Goal: Information Seeking & Learning: Learn about a topic

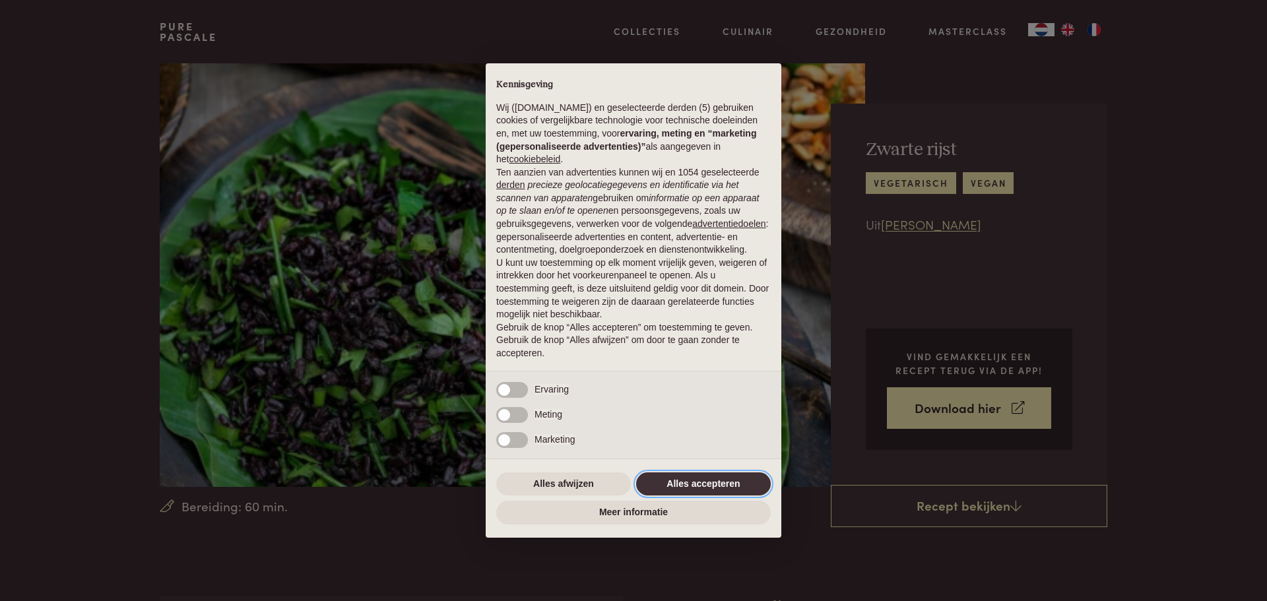
click at [714, 479] on button "Alles accepteren" at bounding box center [703, 485] width 135 height 24
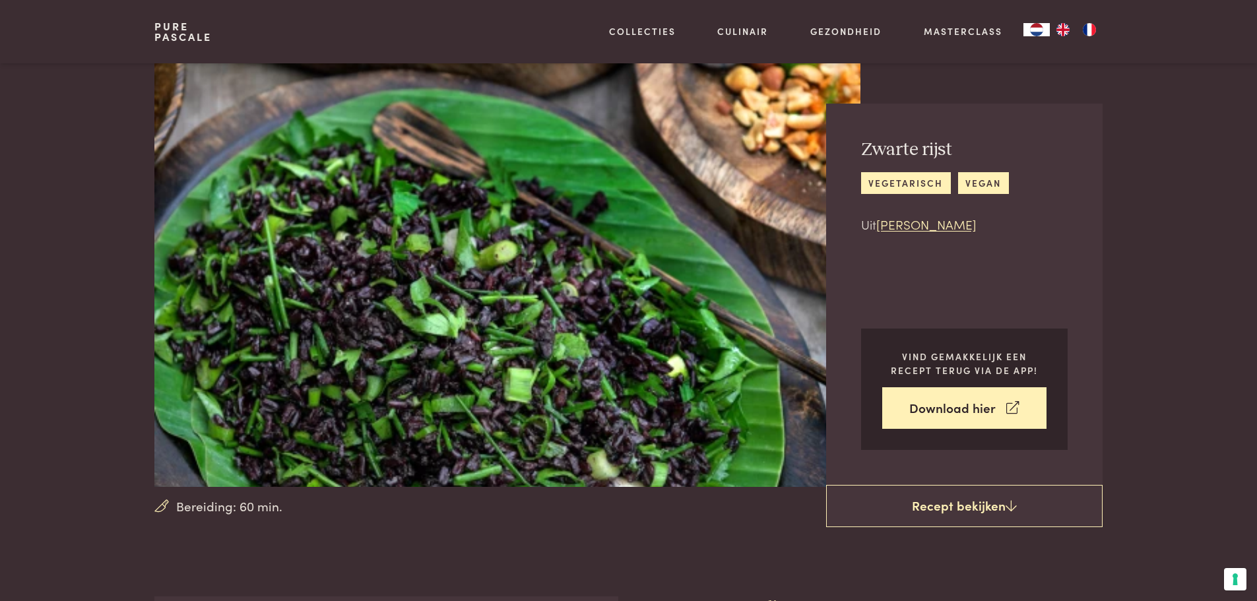
scroll to position [396, 0]
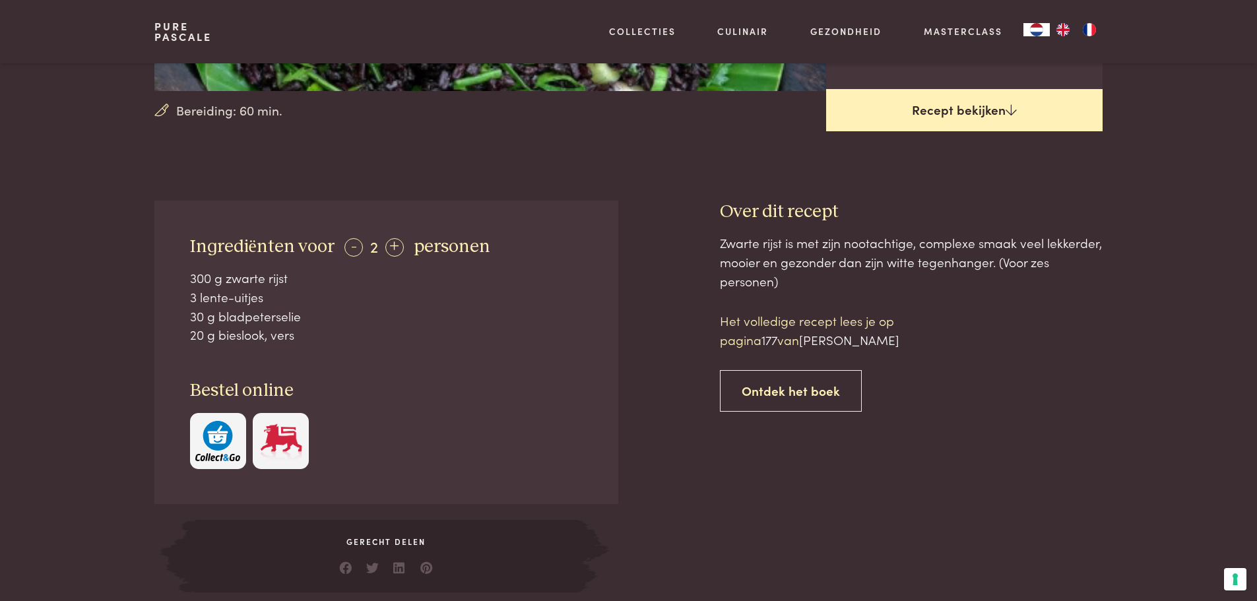
click at [965, 114] on link "Recept bekijken" at bounding box center [964, 110] width 277 height 42
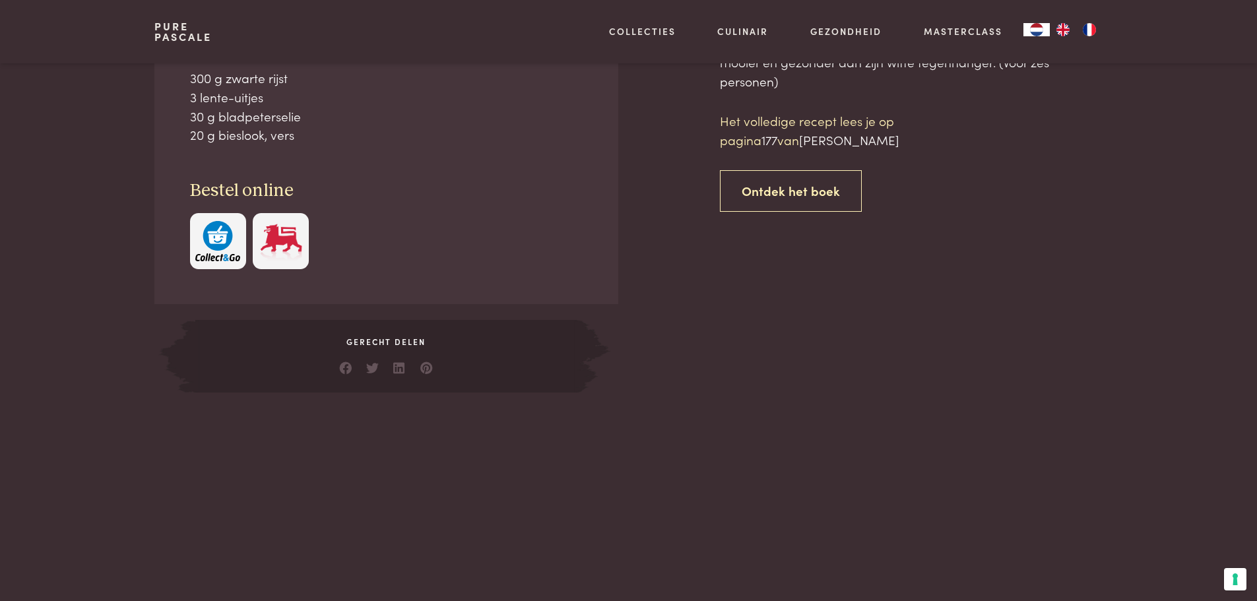
scroll to position [597, 0]
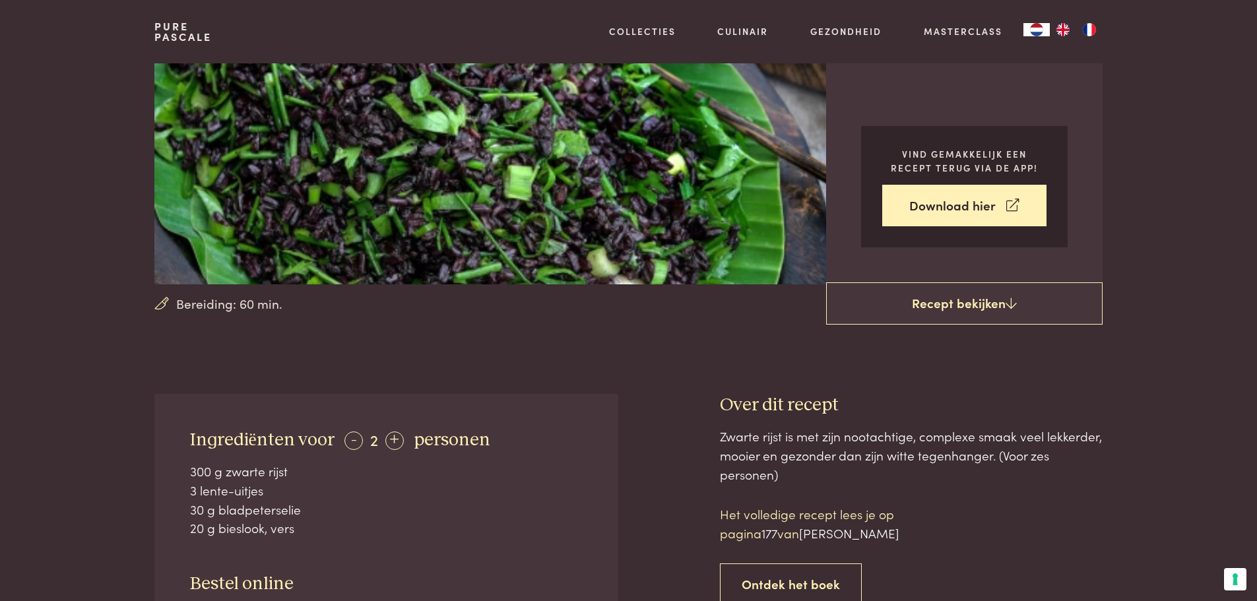
scroll to position [3, 0]
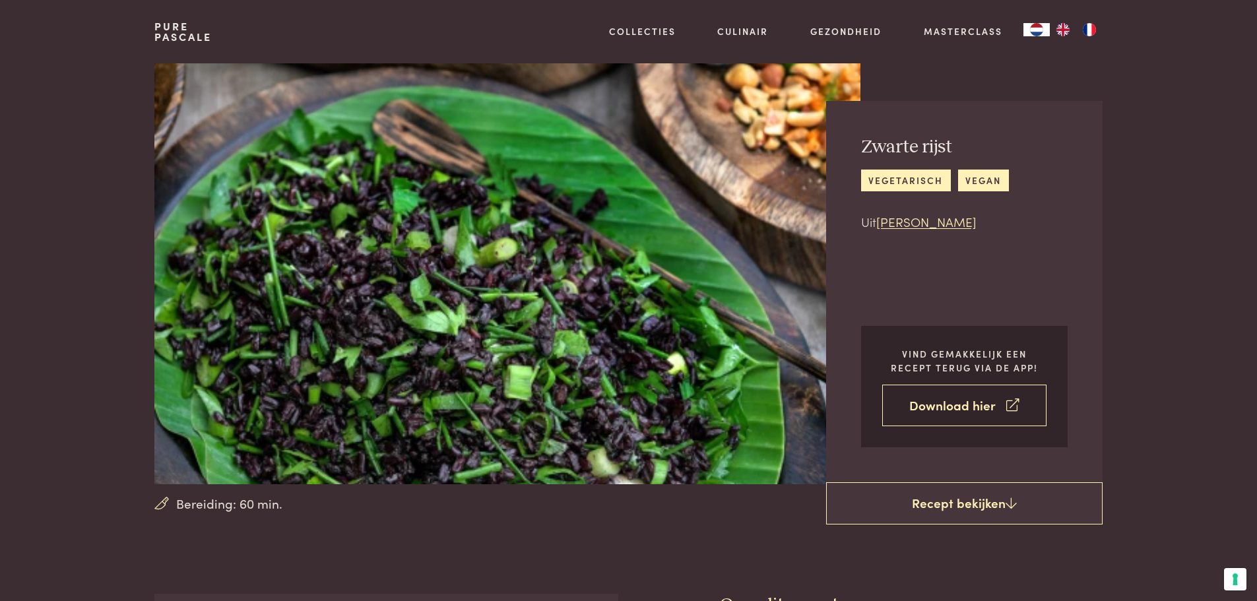
click at [959, 410] on link "Download hier" at bounding box center [965, 406] width 164 height 42
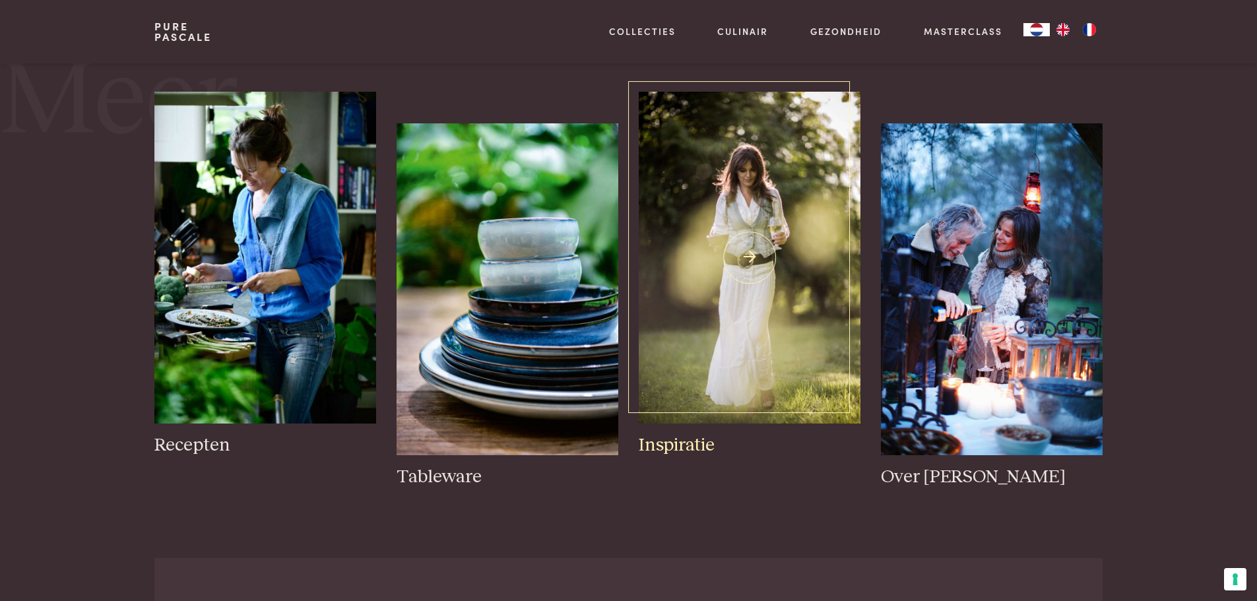
scroll to position [2178, 0]
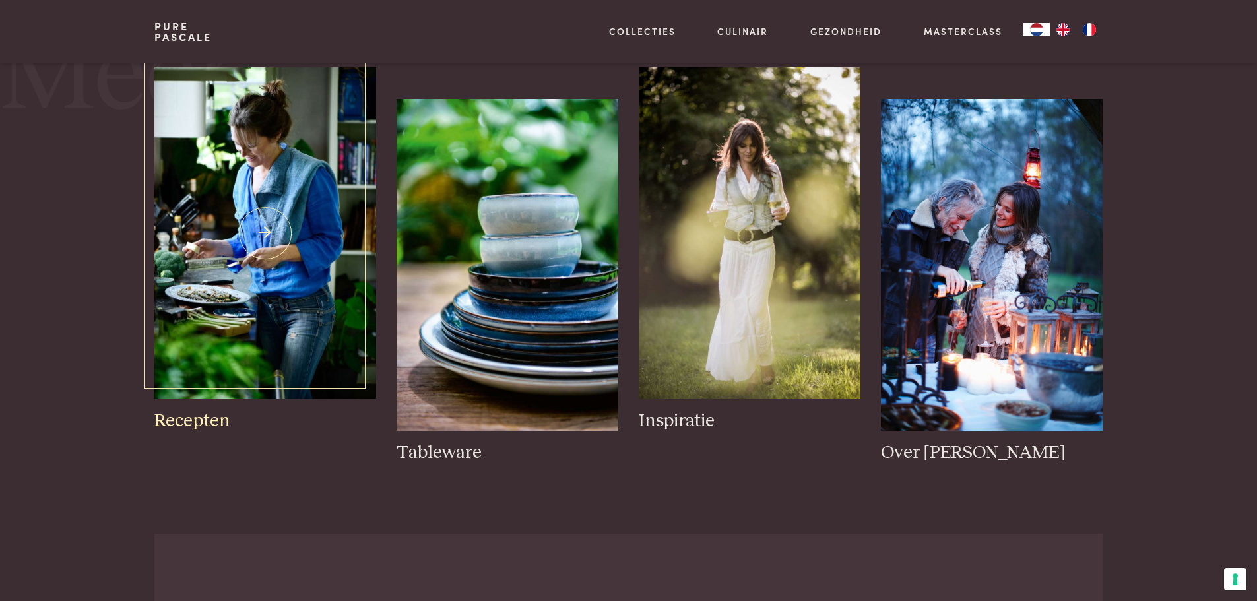
click at [219, 226] on img at bounding box center [264, 233] width 221 height 332
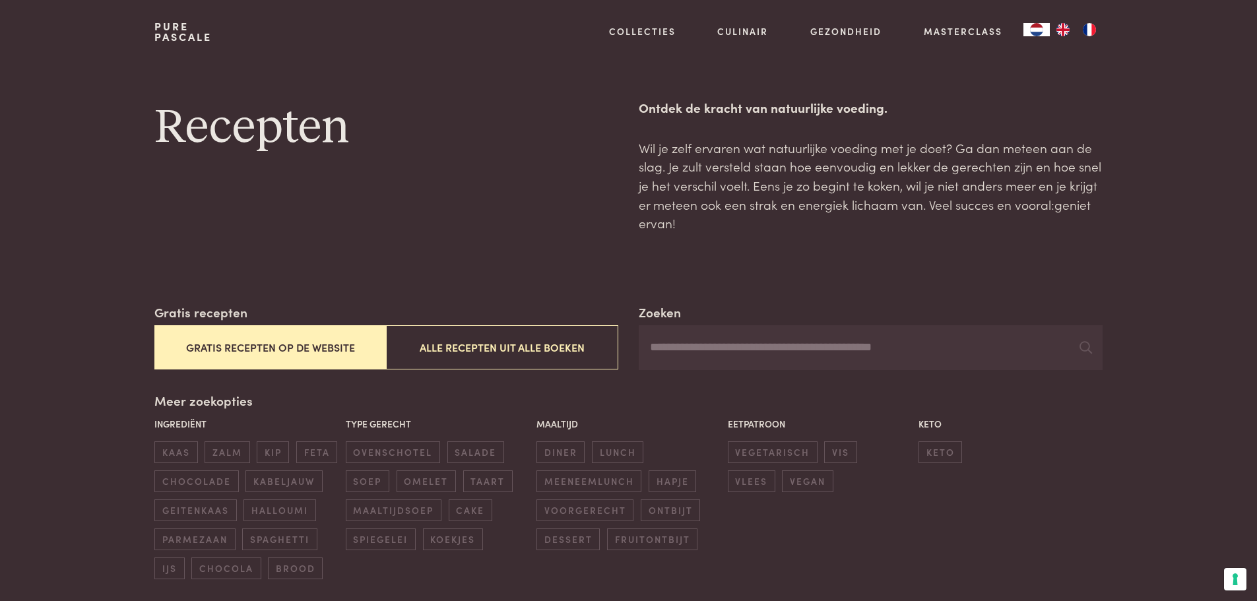
click at [337, 343] on button "Gratis recepten op de website" at bounding box center [270, 347] width 232 height 44
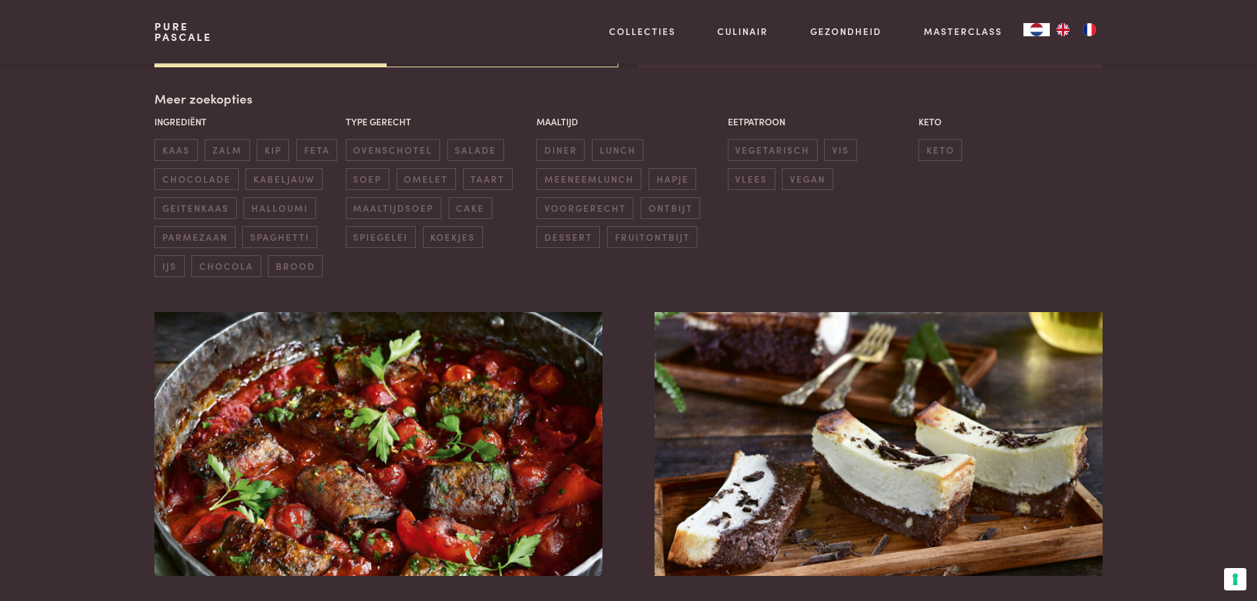
scroll to position [303, 0]
click at [761, 147] on span "vegetarisch" at bounding box center [773, 150] width 90 height 22
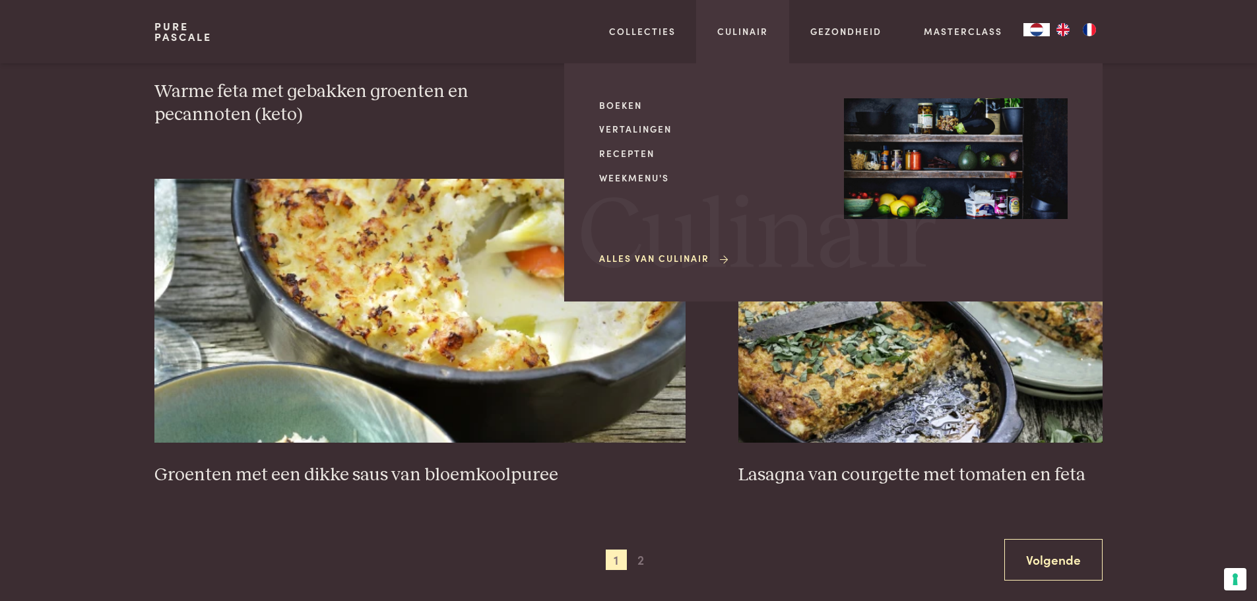
scroll to position [1953, 0]
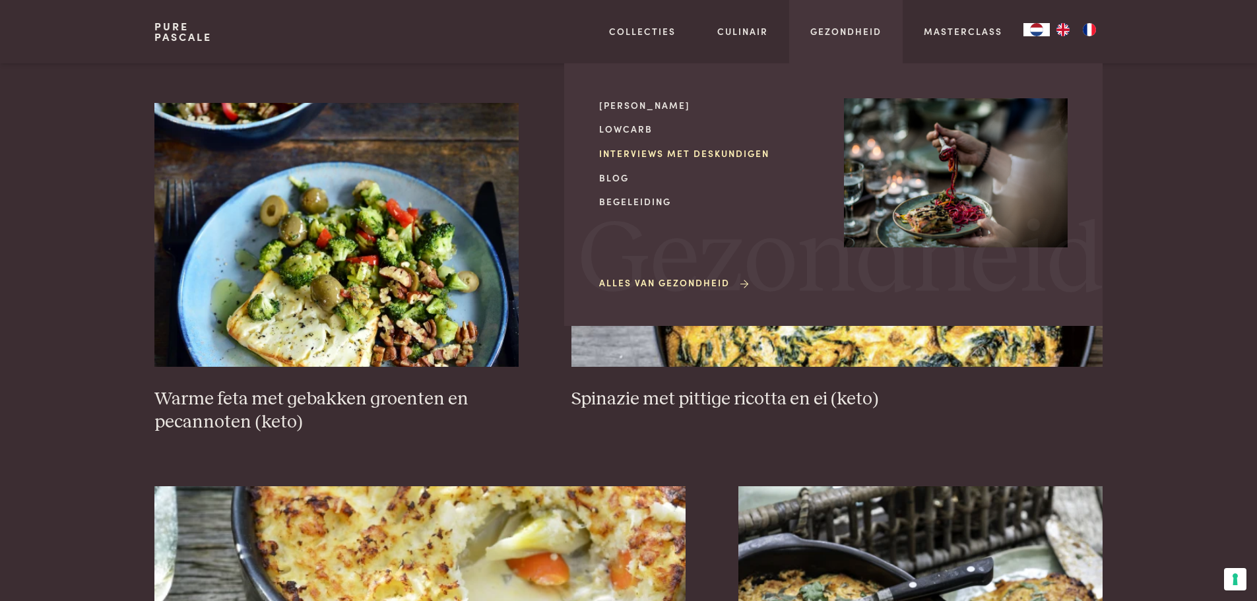
click at [648, 153] on link "Interviews met deskundigen" at bounding box center [711, 154] width 224 height 14
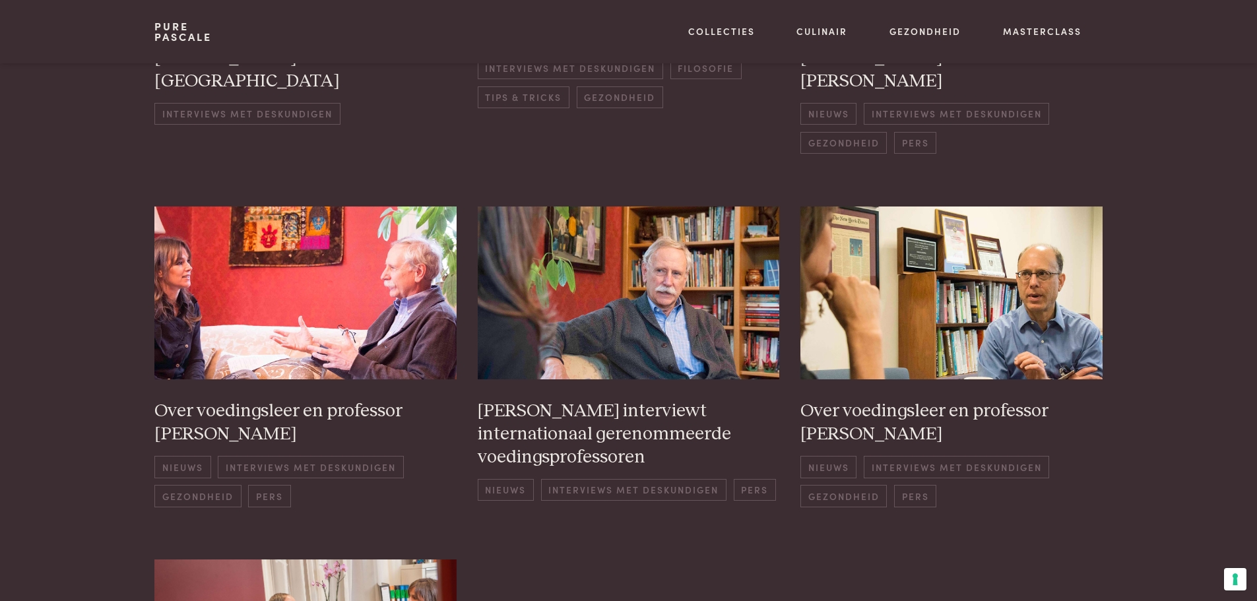
scroll to position [528, 0]
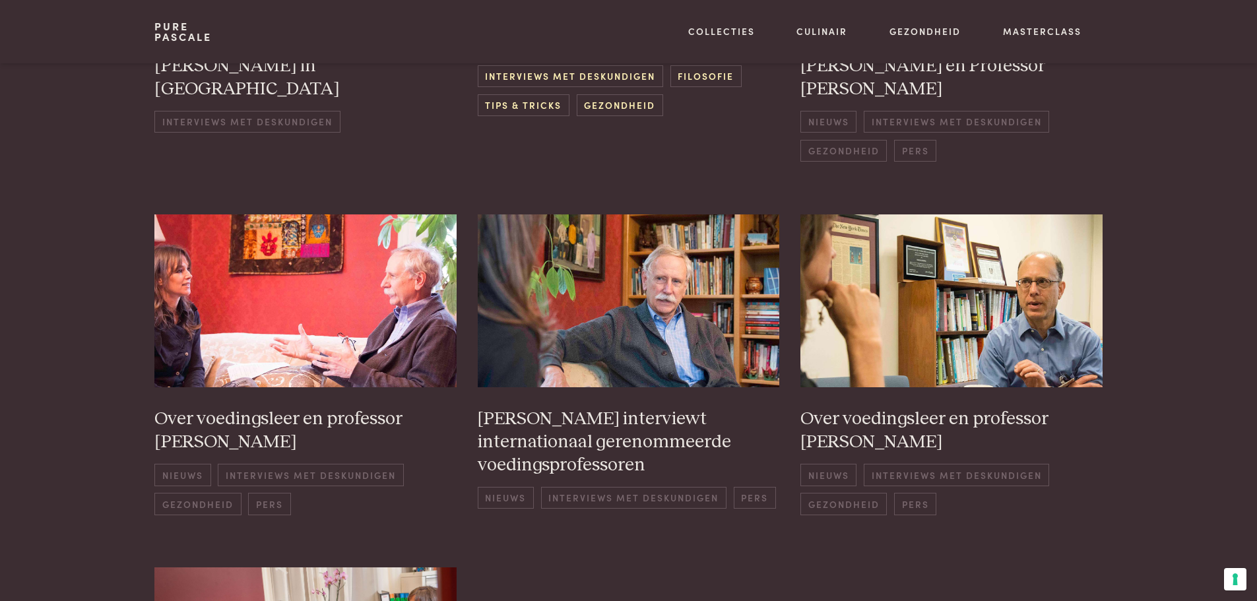
click at [517, 110] on span "Tips & Tricks" at bounding box center [524, 105] width 92 height 22
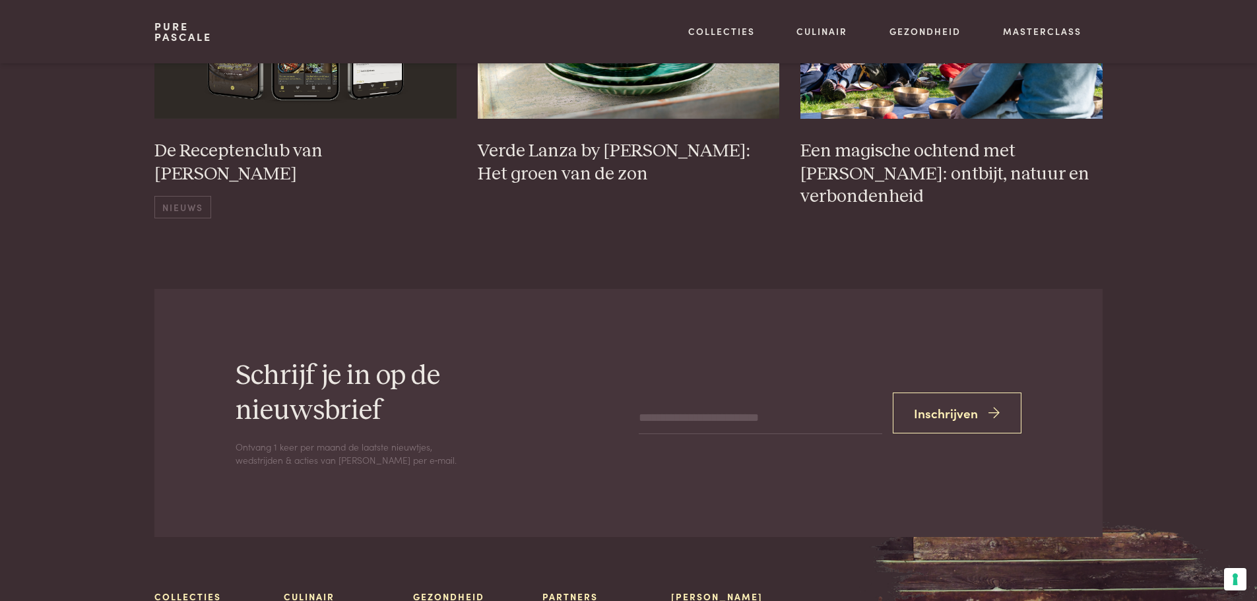
scroll to position [4621, 0]
